Goal: Navigation & Orientation: Find specific page/section

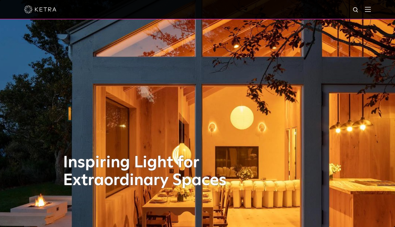
click at [48, 10] on img at bounding box center [40, 9] width 32 height 8
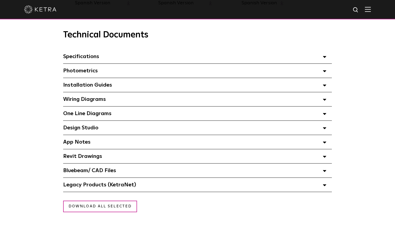
scroll to position [377, 0]
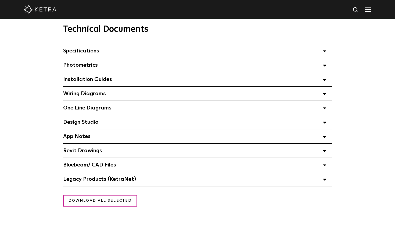
scroll to position [377, 0]
